Goal: Use online tool/utility: Utilize a website feature to perform a specific function

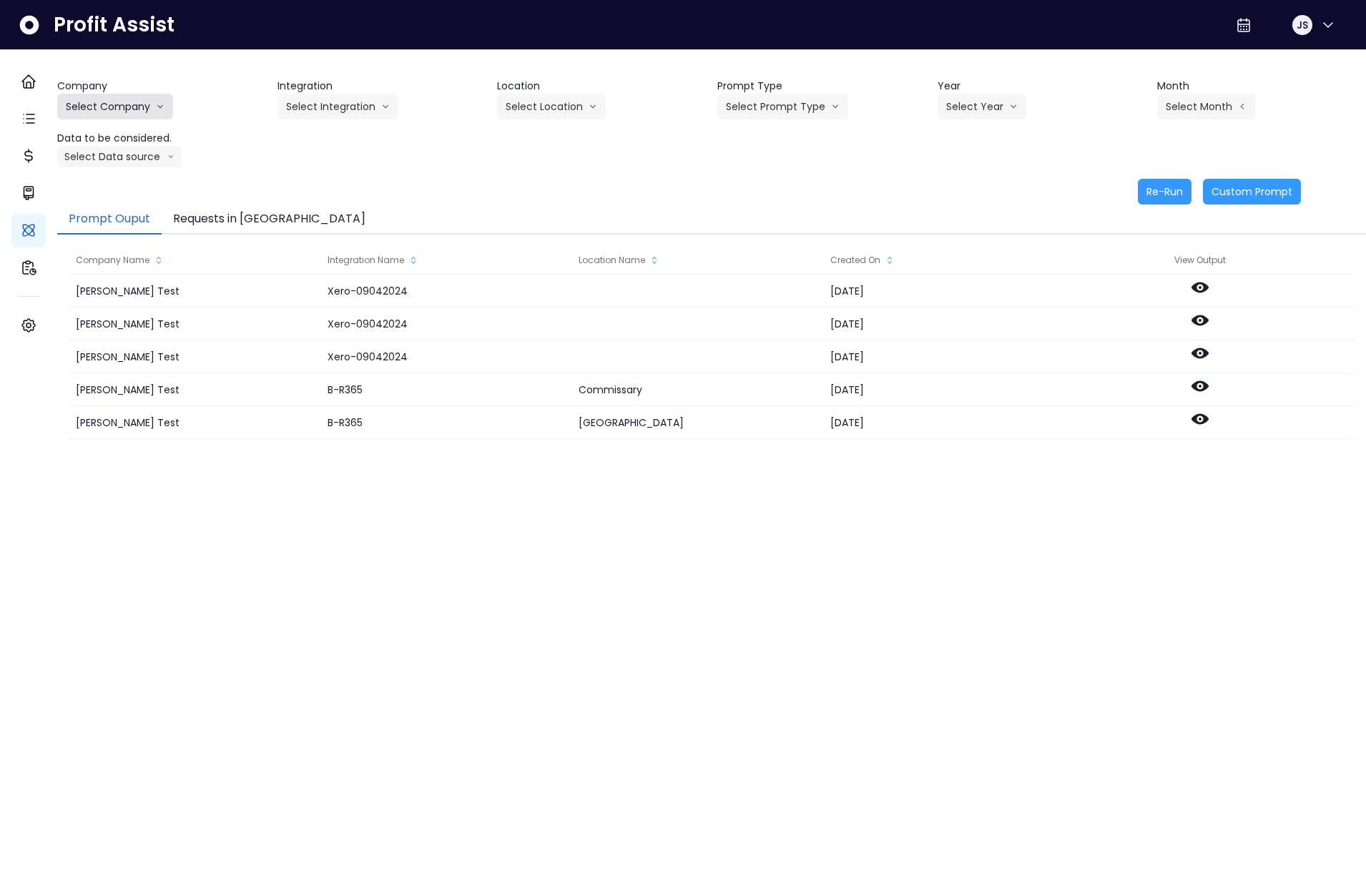
click at [118, 108] on button "Select Company" at bounding box center [115, 107] width 116 height 25
click at [131, 197] on li "SpotOn Demo" at bounding box center [117, 188] width 120 height 25
click at [319, 104] on button "Select Integration" at bounding box center [338, 107] width 121 height 25
click at [334, 151] on li "[PERSON_NAME]" at bounding box center [328, 162] width 102 height 25
click at [572, 110] on button "Select Location" at bounding box center [552, 107] width 109 height 25
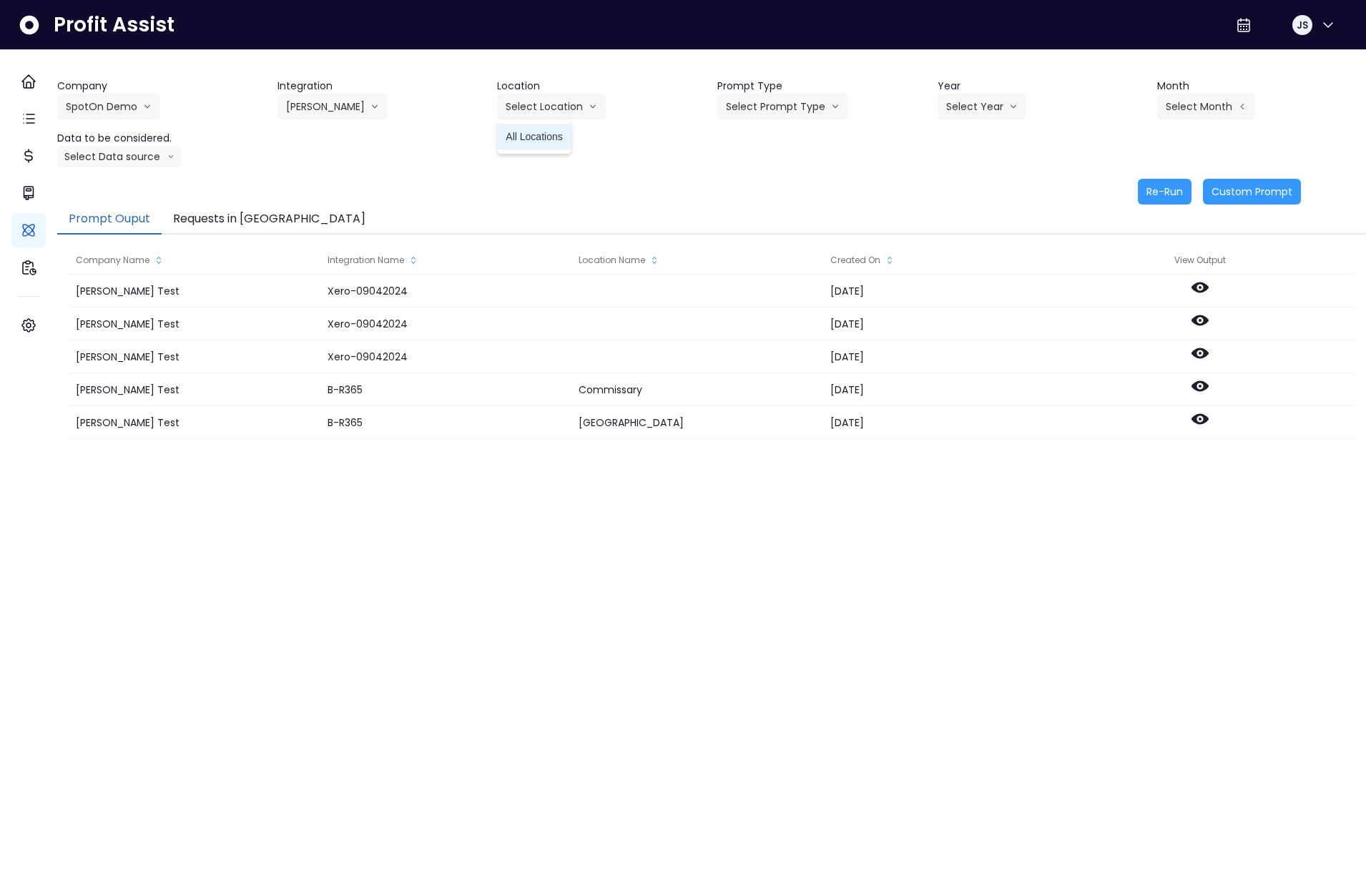
click at [560, 138] on span "All Locations" at bounding box center [534, 136] width 57 height 14
click at [776, 111] on button "Select Prompt Type" at bounding box center [782, 107] width 131 height 25
click at [771, 134] on span "Monthly Summary" at bounding box center [767, 136] width 81 height 14
click at [959, 105] on button "Select Year" at bounding box center [982, 107] width 89 height 25
click at [963, 184] on span "2025" at bounding box center [958, 187] width 22 height 14
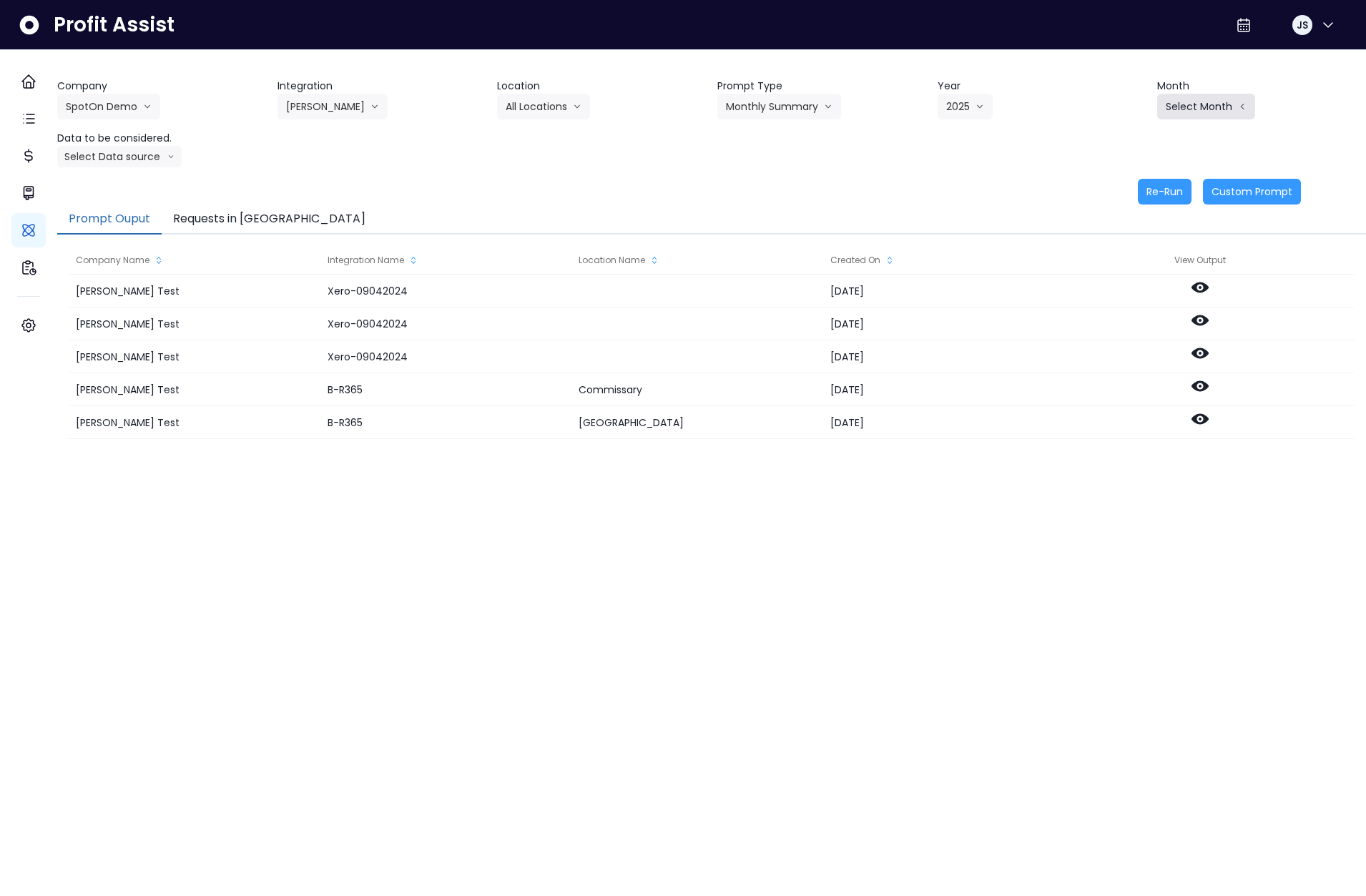
click at [1187, 107] on button "Select Month" at bounding box center [1206, 107] width 98 height 25
click at [1120, 265] on span "July" at bounding box center [1134, 265] width 28 height 14
click at [99, 155] on button "Select Data source" at bounding box center [119, 156] width 125 height 22
click at [131, 205] on span "Location Analysis" at bounding box center [113, 210] width 95 height 14
click at [1144, 189] on button "Re-Run" at bounding box center [1164, 192] width 54 height 25
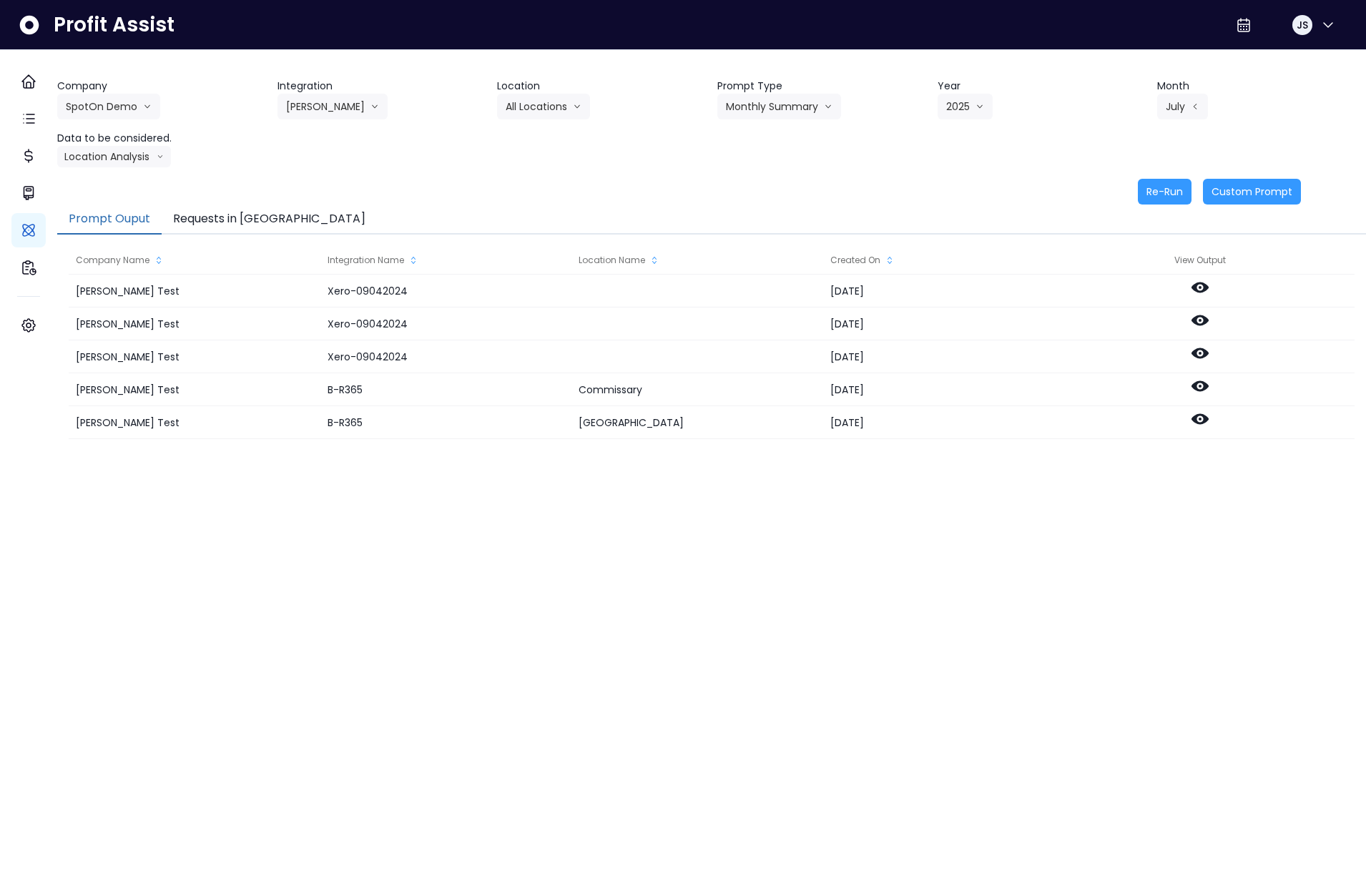
click at [258, 220] on button "Requests in [GEOGRAPHIC_DATA]" at bounding box center [269, 219] width 215 height 30
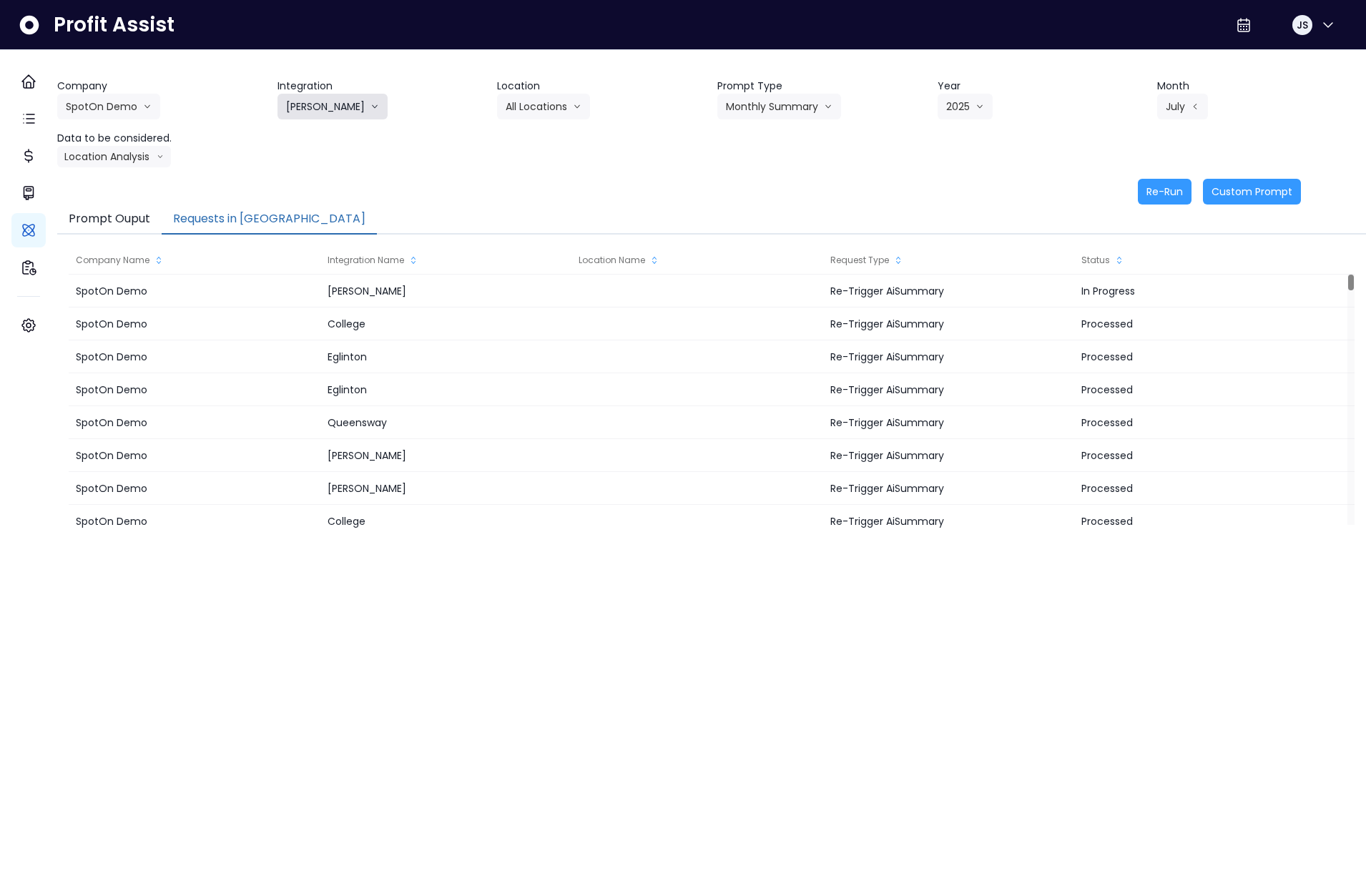
click at [370, 99] on icon "arrow down line" at bounding box center [374, 106] width 8 height 14
click at [346, 194] on span "Eglinton" at bounding box center [328, 187] width 85 height 14
click at [578, 104] on button "Select Location" at bounding box center [552, 107] width 109 height 25
click at [546, 138] on span "All Locations" at bounding box center [534, 136] width 57 height 14
click at [776, 104] on button "Select Prompt Type" at bounding box center [782, 107] width 131 height 25
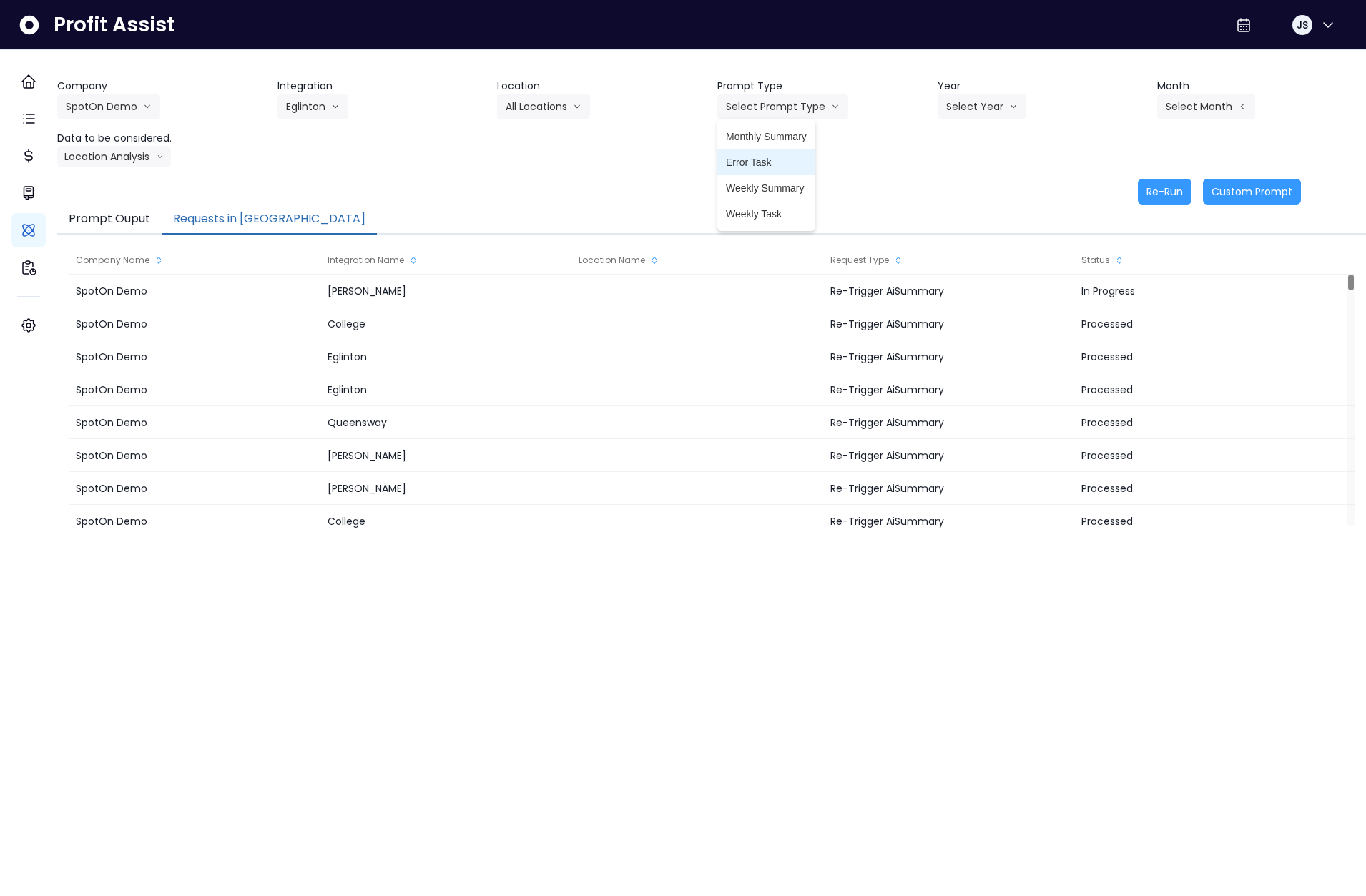
click at [771, 159] on span "Error Task" at bounding box center [767, 162] width 81 height 14
click at [978, 102] on button "Select Year" at bounding box center [982, 107] width 89 height 25
click at [955, 189] on span "2025" at bounding box center [958, 187] width 22 height 14
click at [1224, 108] on button "Select Month" at bounding box center [1206, 107] width 98 height 25
click at [1120, 286] on span "Aug" at bounding box center [1134, 290] width 28 height 14
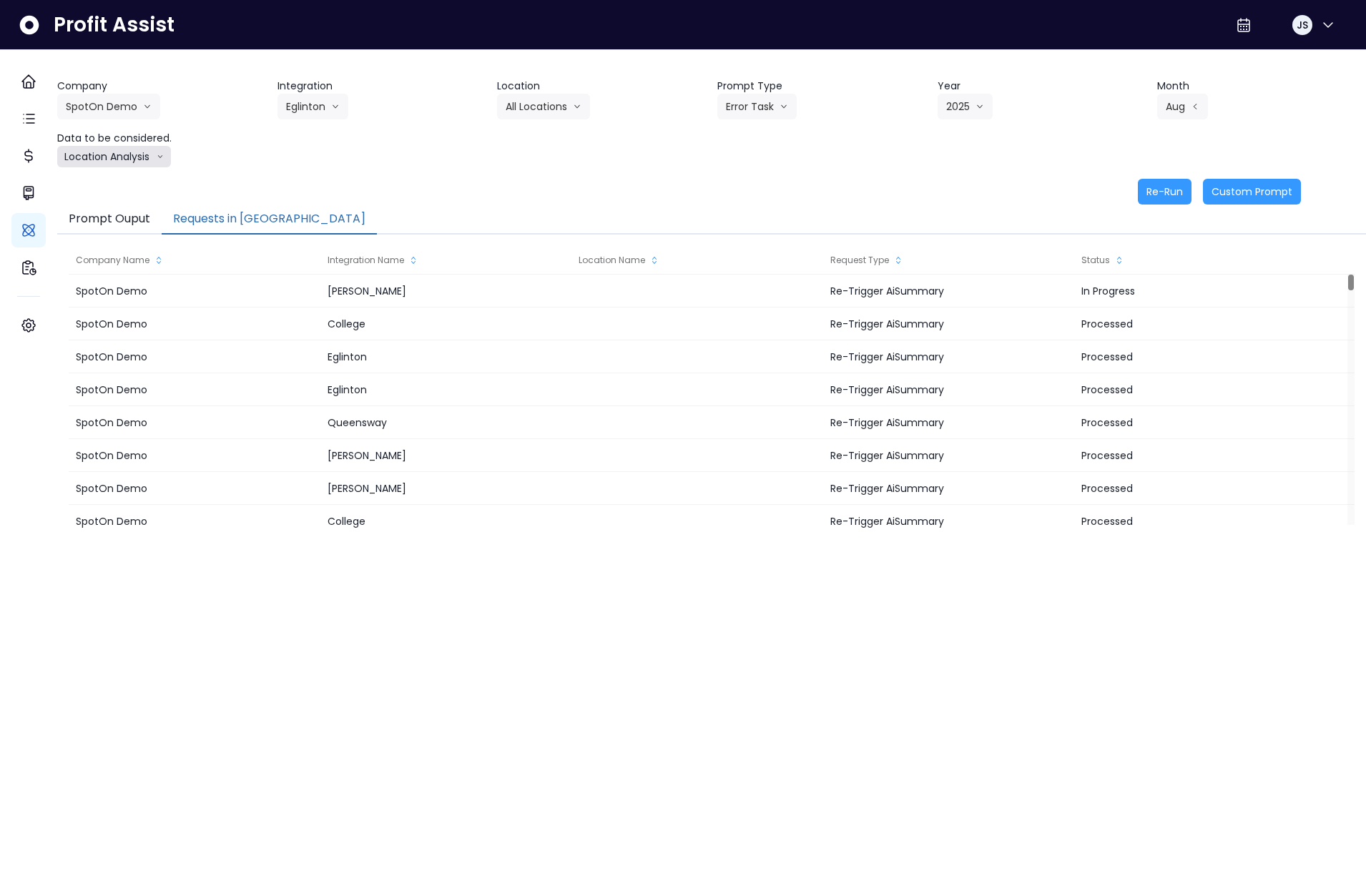
click at [115, 160] on button "Location Analysis" at bounding box center [114, 156] width 113 height 22
click at [136, 191] on span "Comparison overtime" at bounding box center [113, 184] width 95 height 14
click at [1152, 189] on button "Re-Run" at bounding box center [1164, 192] width 54 height 25
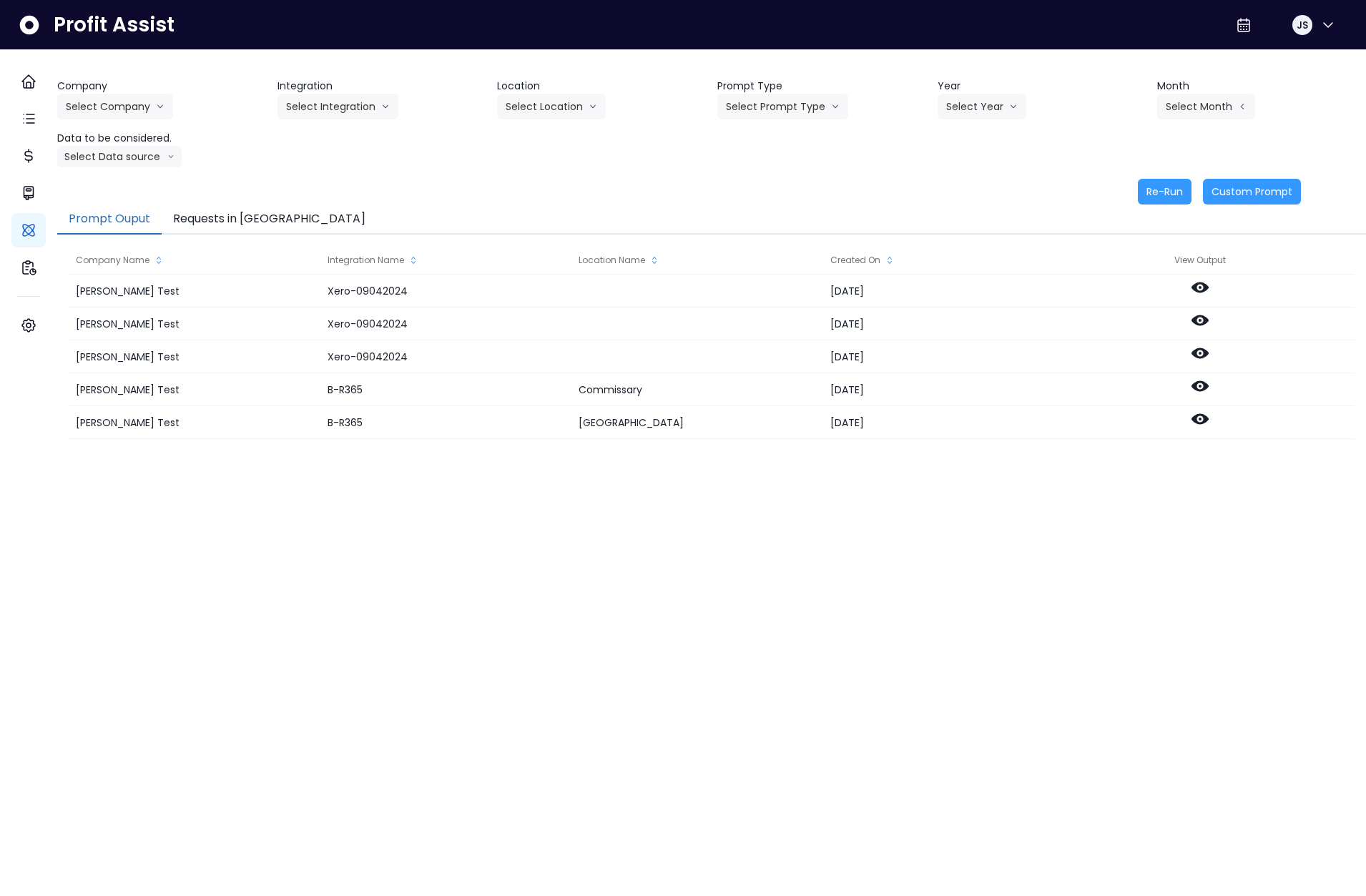
click at [272, 223] on button "Requests in [GEOGRAPHIC_DATA]" at bounding box center [269, 219] width 215 height 30
click at [222, 201] on div "Re-Run Custom Prompt" at bounding box center [679, 192] width 1244 height 25
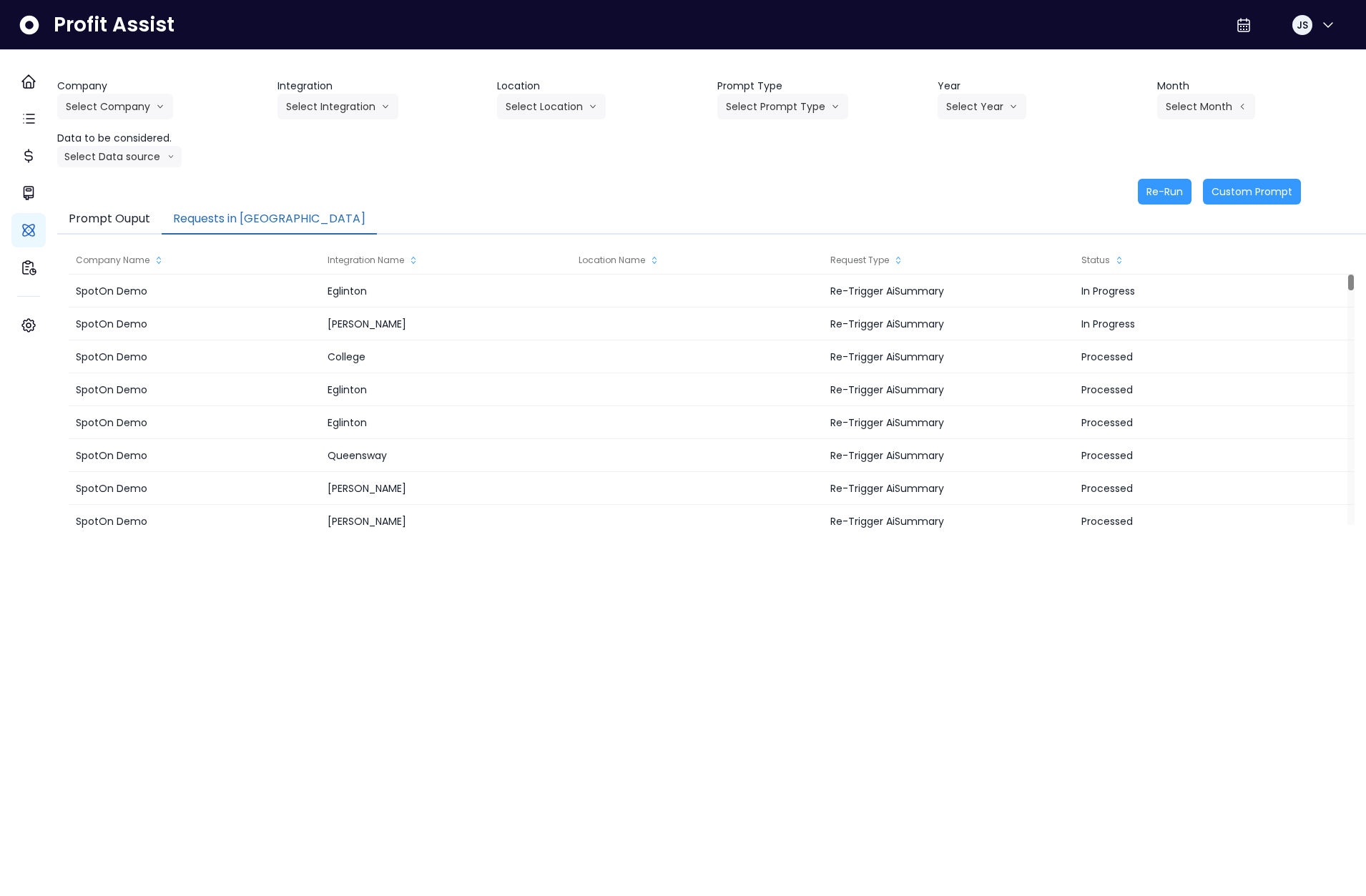
click at [225, 212] on button "Requests in [GEOGRAPHIC_DATA]" at bounding box center [269, 219] width 215 height 30
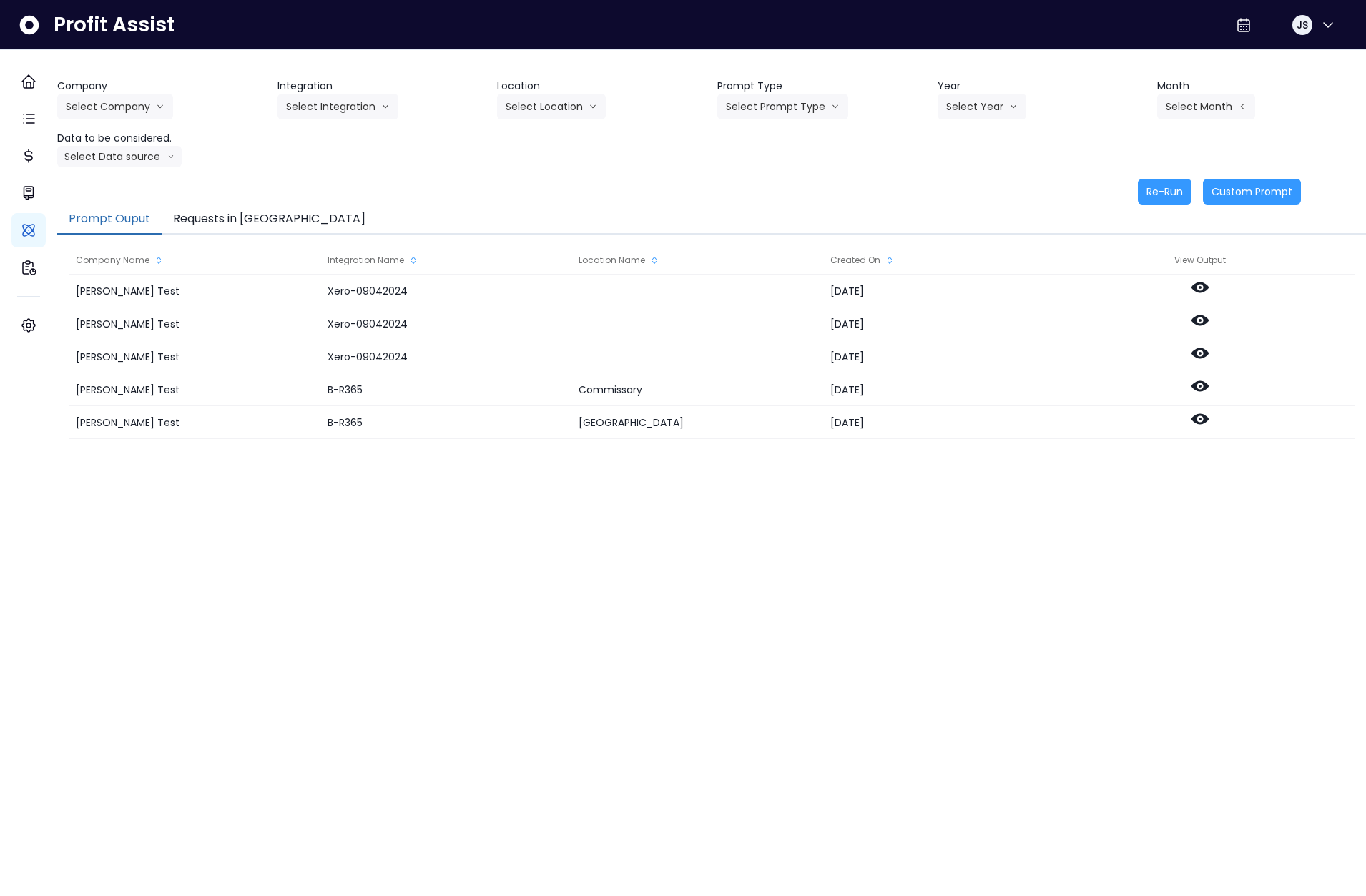
click at [252, 217] on button "Requests in [GEOGRAPHIC_DATA]" at bounding box center [269, 219] width 215 height 30
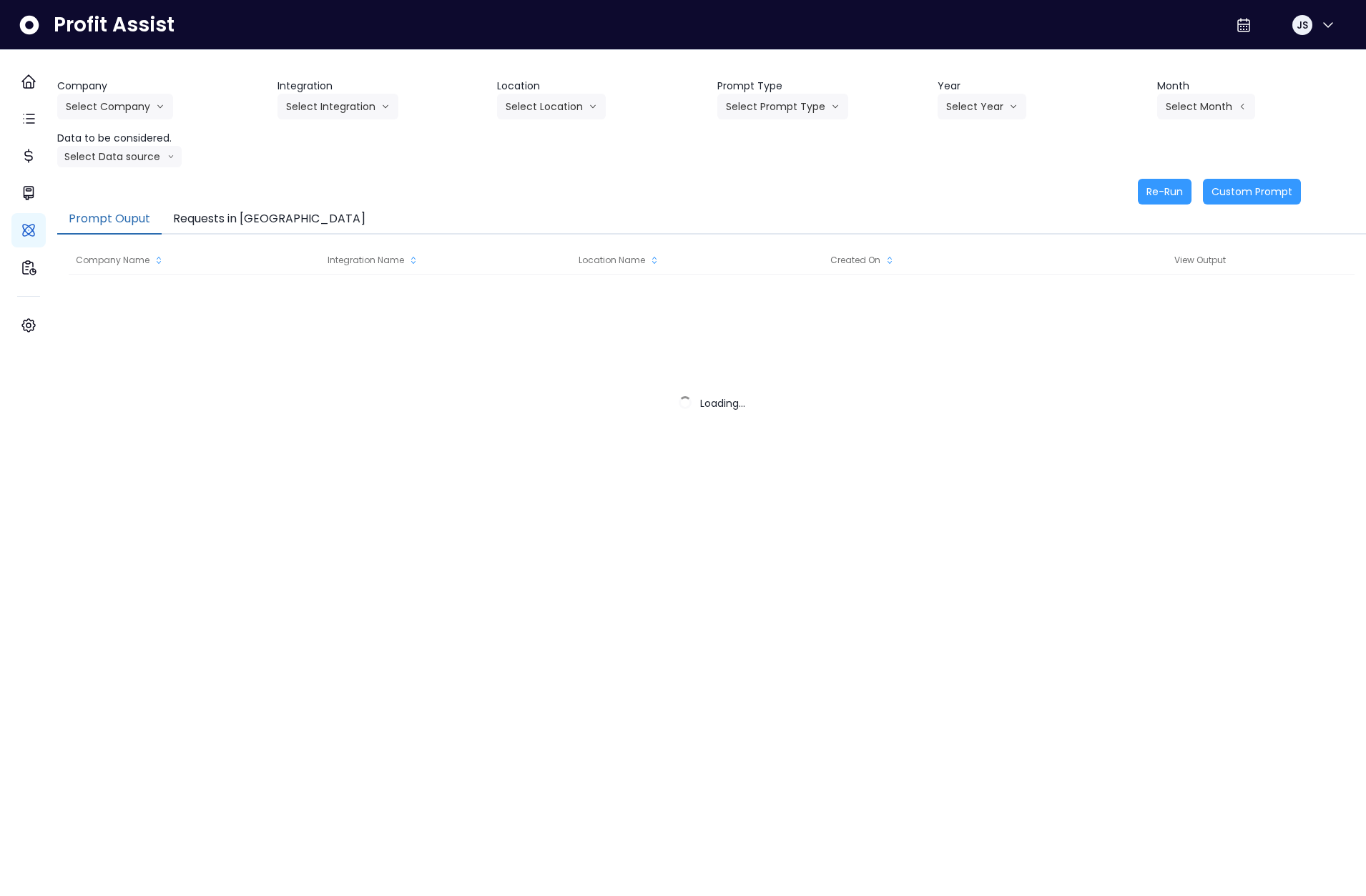
click at [231, 220] on button "Requests in [GEOGRAPHIC_DATA]" at bounding box center [269, 219] width 215 height 30
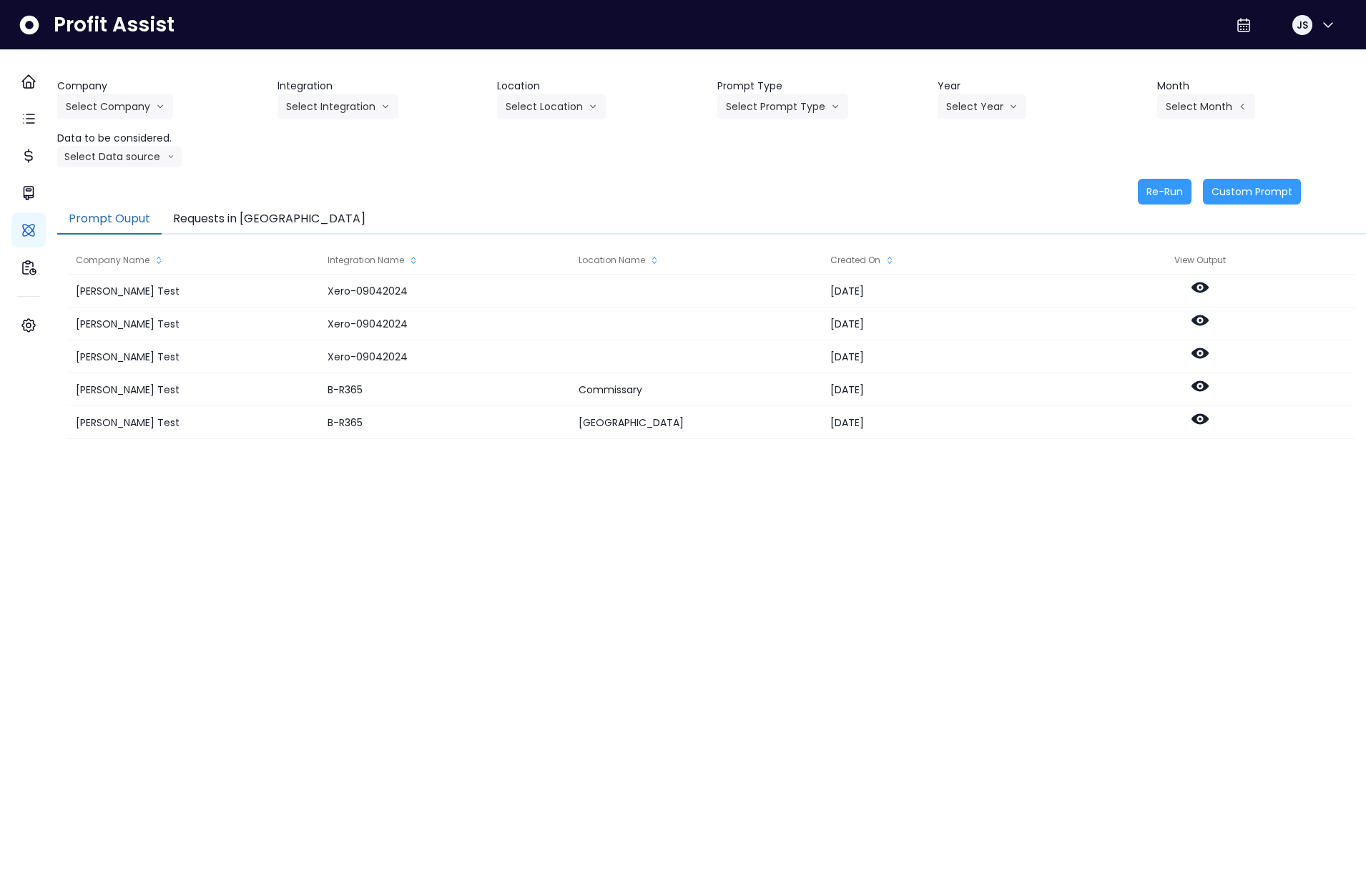
click at [238, 218] on button "Requests in [GEOGRAPHIC_DATA]" at bounding box center [269, 219] width 215 height 30
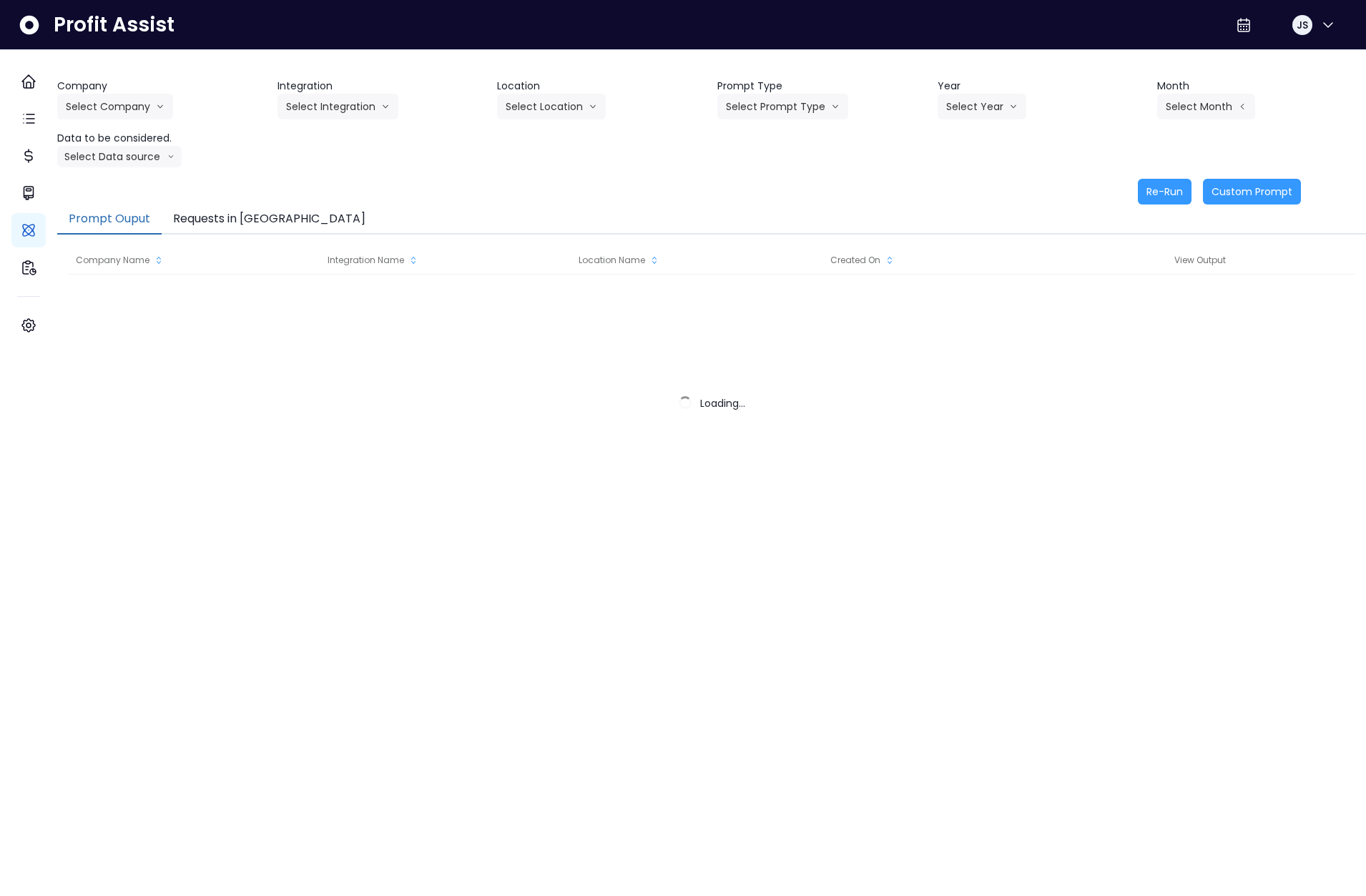
click at [252, 210] on button "Requests in [GEOGRAPHIC_DATA]" at bounding box center [269, 219] width 215 height 30
